Goal: Task Accomplishment & Management: Manage account settings

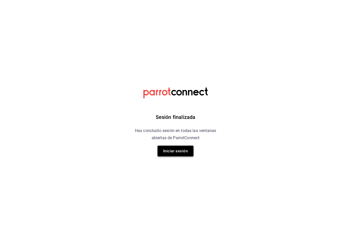
click at [181, 151] on button "Iniciar sesión" at bounding box center [176, 151] width 36 height 11
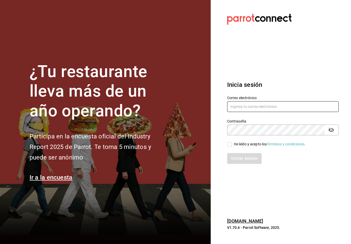
click at [288, 108] on input "text" at bounding box center [283, 106] width 112 height 11
type input "[EMAIL_ADDRESS][PERSON_NAME][DOMAIN_NAME]"
click at [228, 153] on div "Iniciar sesión" at bounding box center [280, 155] width 118 height 17
click at [229, 147] on input "He leído y acepto los Términos y condiciones." at bounding box center [229, 144] width 5 height 5
checkbox input "true"
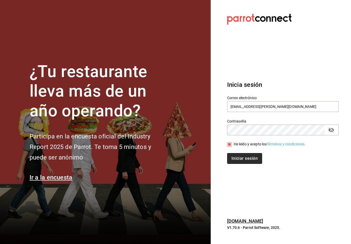
click at [243, 164] on button "Iniciar sesión" at bounding box center [244, 158] width 35 height 11
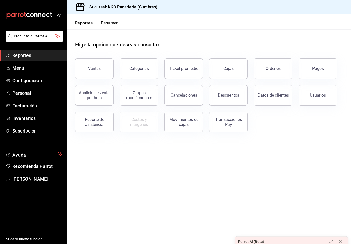
click at [113, 29] on button "Resumen" at bounding box center [110, 25] width 18 height 9
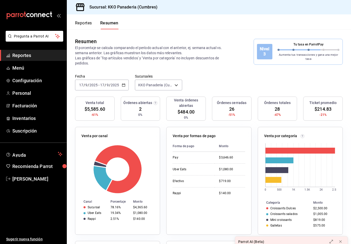
click at [40, 15] on icon "mailbox folders" at bounding box center [39, 15] width 3 height 4
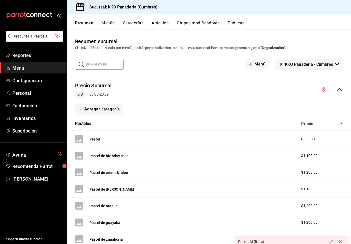
click at [142, 10] on h3 "Sucursal: KKO Panaderia (Cumbres)" at bounding box center [121, 7] width 72 height 6
click at [41, 132] on span "Suscripción" at bounding box center [37, 131] width 50 height 7
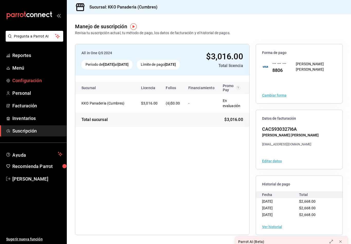
click at [42, 84] on link "Configuración" at bounding box center [33, 80] width 67 height 11
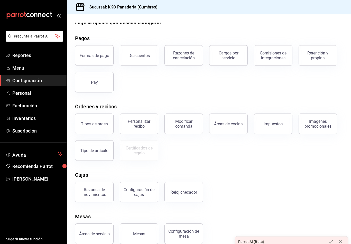
scroll to position [8, 0]
click at [60, 15] on icon "open_drawer_menu" at bounding box center [59, 15] width 4 height 4
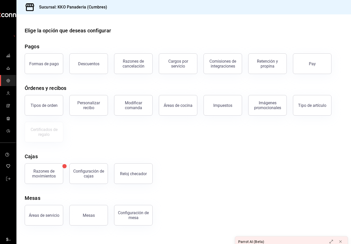
scroll to position [0, 0]
click at [10, 12] on div "mailbox folders" at bounding box center [8, 15] width 16 height 31
click at [10, 14] on div "mailbox folders" at bounding box center [8, 15] width 16 height 31
click at [10, 32] on button "mailbox folders" at bounding box center [8, 36] width 13 height 11
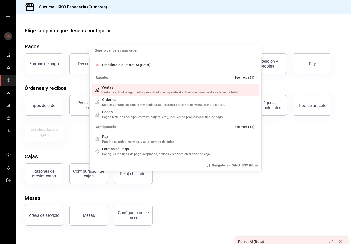
click at [306, 132] on div "Quiero cancelar una orden Pregúntale a Parrot AI (Beta) Reportes See more (21) …" at bounding box center [175, 122] width 351 height 244
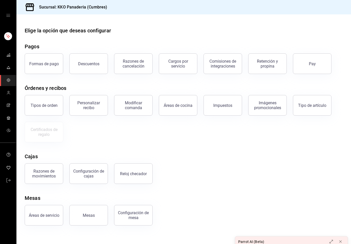
click at [7, 17] on icon "open drawer" at bounding box center [8, 15] width 4 height 4
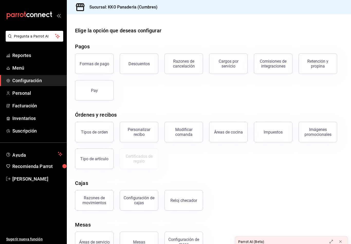
click at [43, 16] on icon "mailbox folders" at bounding box center [44, 15] width 4 height 4
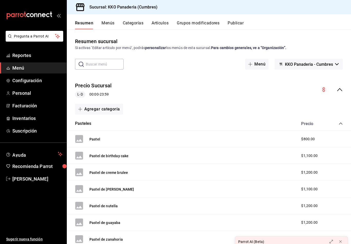
click at [108, 26] on button "Menús" at bounding box center [108, 25] width 13 height 9
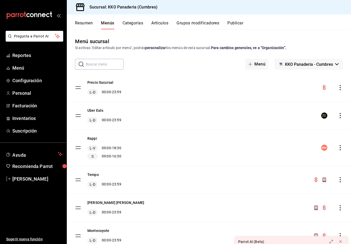
scroll to position [0, 0]
click at [289, 61] on button "KKO Panaderia - Cumbres" at bounding box center [309, 64] width 68 height 11
click at [232, 65] on div at bounding box center [175, 122] width 351 height 244
click at [230, 21] on button "Publicar" at bounding box center [236, 25] width 16 height 9
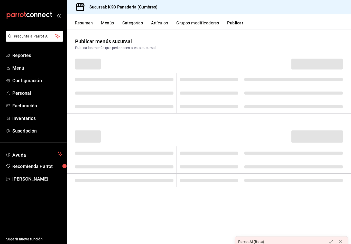
click at [81, 22] on button "Resumen" at bounding box center [84, 25] width 18 height 9
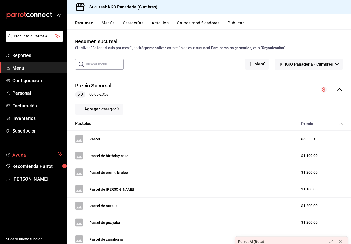
click at [10, 153] on icon "mailbox folders" at bounding box center [8, 155] width 4 height 4
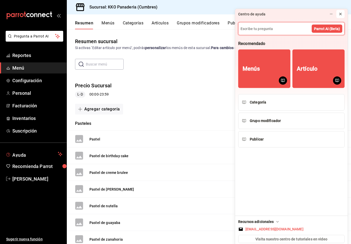
click at [342, 12] on icon at bounding box center [341, 14] width 4 height 4
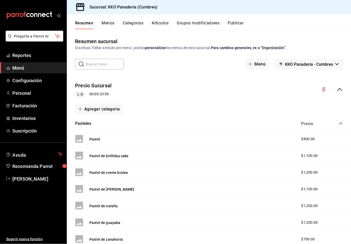
scroll to position [0, 0]
click at [12, 132] on link "Suscripción" at bounding box center [33, 130] width 67 height 11
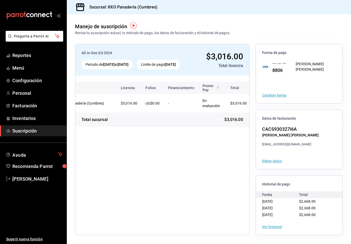
scroll to position [0, 20]
click at [36, 181] on span "[PERSON_NAME]" at bounding box center [37, 179] width 50 height 7
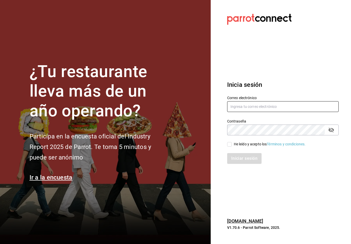
click at [249, 112] on input "text" at bounding box center [283, 106] width 112 height 11
type input "Felipecabello.chapa@gmail.com"
click at [229, 147] on input "He leído y acepto los Términos y condiciones." at bounding box center [229, 144] width 5 height 5
checkbox input "true"
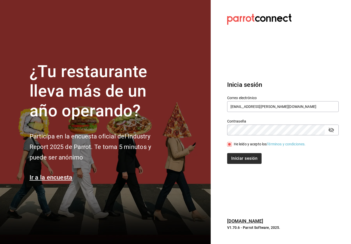
click at [244, 164] on button "Iniciar sesión" at bounding box center [244, 158] width 34 height 11
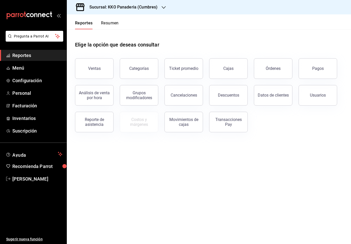
click at [162, 8] on icon "button" at bounding box center [164, 7] width 4 height 4
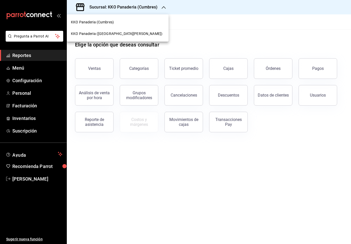
click at [136, 37] on div "KKO Panaderia ([GEOGRAPHIC_DATA][PERSON_NAME])" at bounding box center [118, 34] width 102 height 12
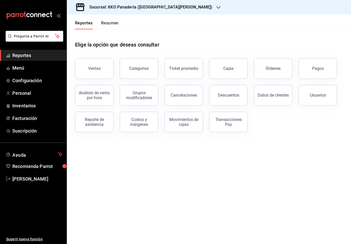
click at [146, 10] on h3 "Sucursal: KKO Panaderia ([GEOGRAPHIC_DATA][PERSON_NAME])" at bounding box center [148, 7] width 127 height 6
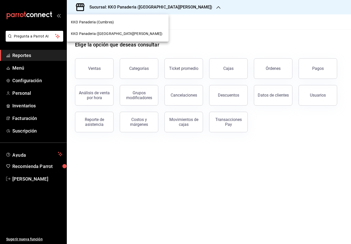
click at [271, 38] on div at bounding box center [175, 122] width 351 height 244
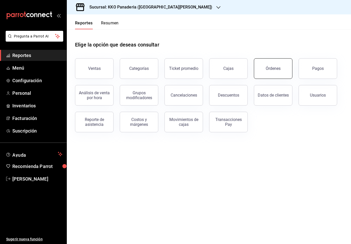
click at [271, 66] on button "Órdenes" at bounding box center [273, 68] width 39 height 21
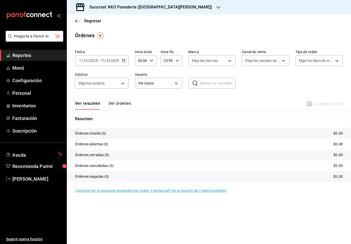
click at [153, 9] on h3 "Sucursal: KKO Panaderia ([GEOGRAPHIC_DATA][PERSON_NAME])" at bounding box center [148, 7] width 127 height 6
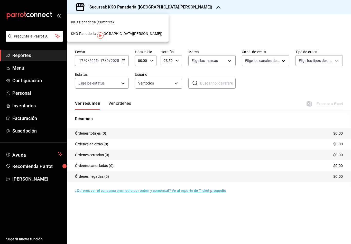
click at [129, 24] on div "KKO Panaderia (Cumbres)" at bounding box center [118, 22] width 94 height 5
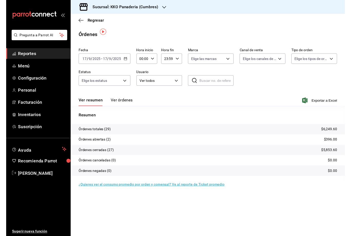
scroll to position [3, 0]
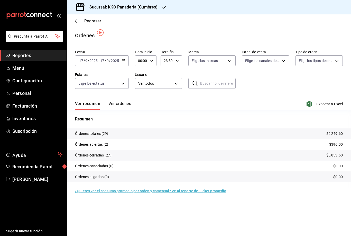
click at [76, 20] on icon "button" at bounding box center [77, 21] width 5 height 5
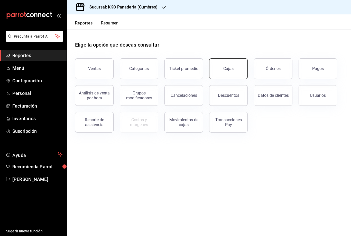
click at [232, 73] on link "Cajas" at bounding box center [228, 68] width 39 height 21
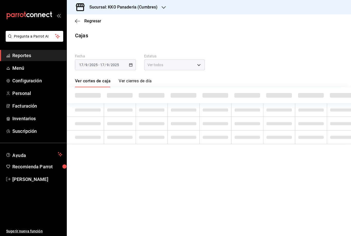
click at [76, 17] on div "Regresar" at bounding box center [209, 20] width 284 height 13
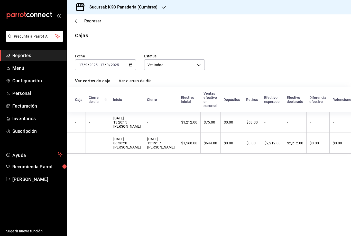
click at [80, 20] on icon "button" at bounding box center [77, 21] width 5 height 5
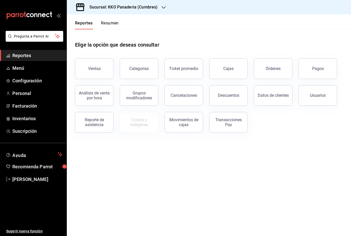
click at [114, 23] on button "Resumen" at bounding box center [110, 25] width 18 height 9
